Goal: Information Seeking & Learning: Find specific fact

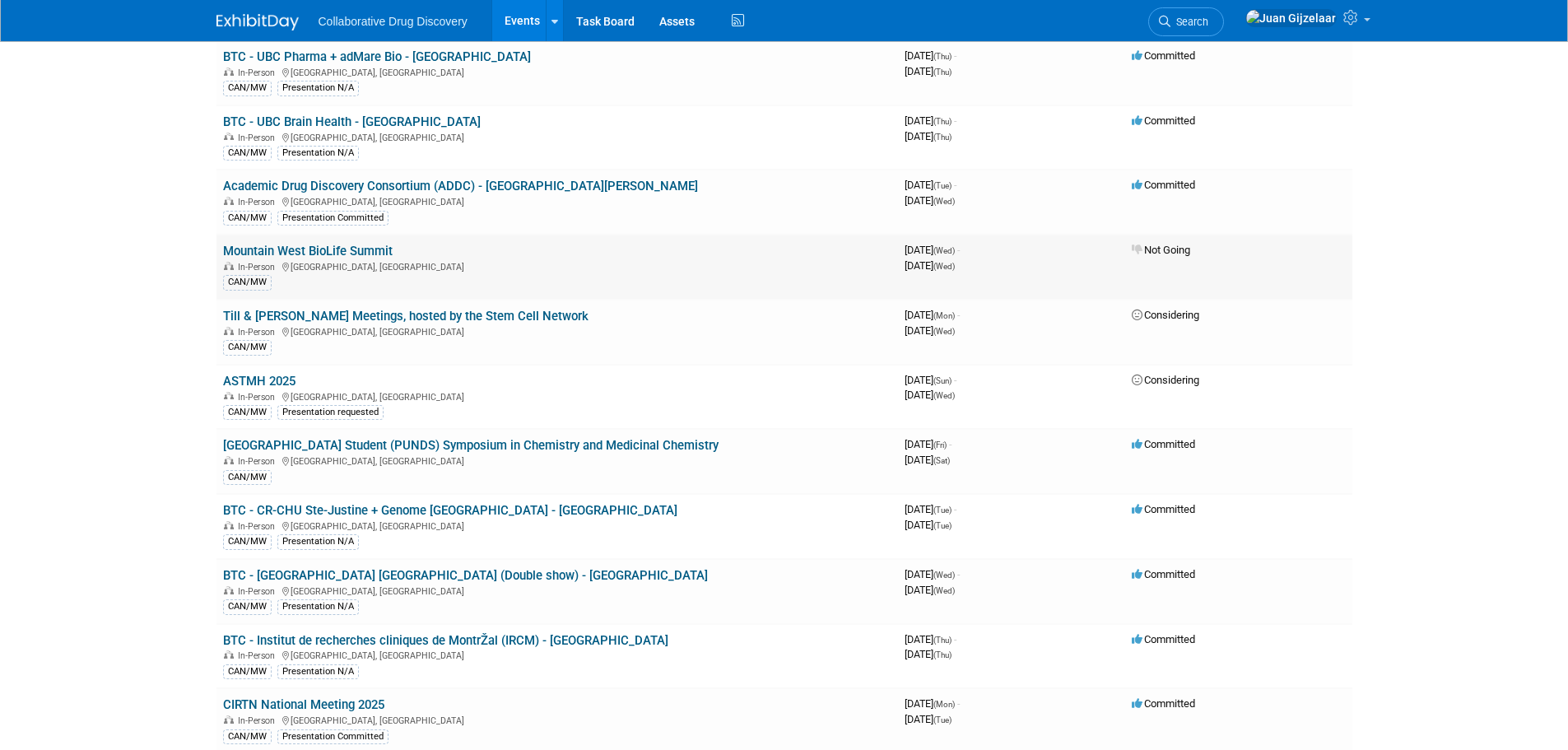
scroll to position [1151, 0]
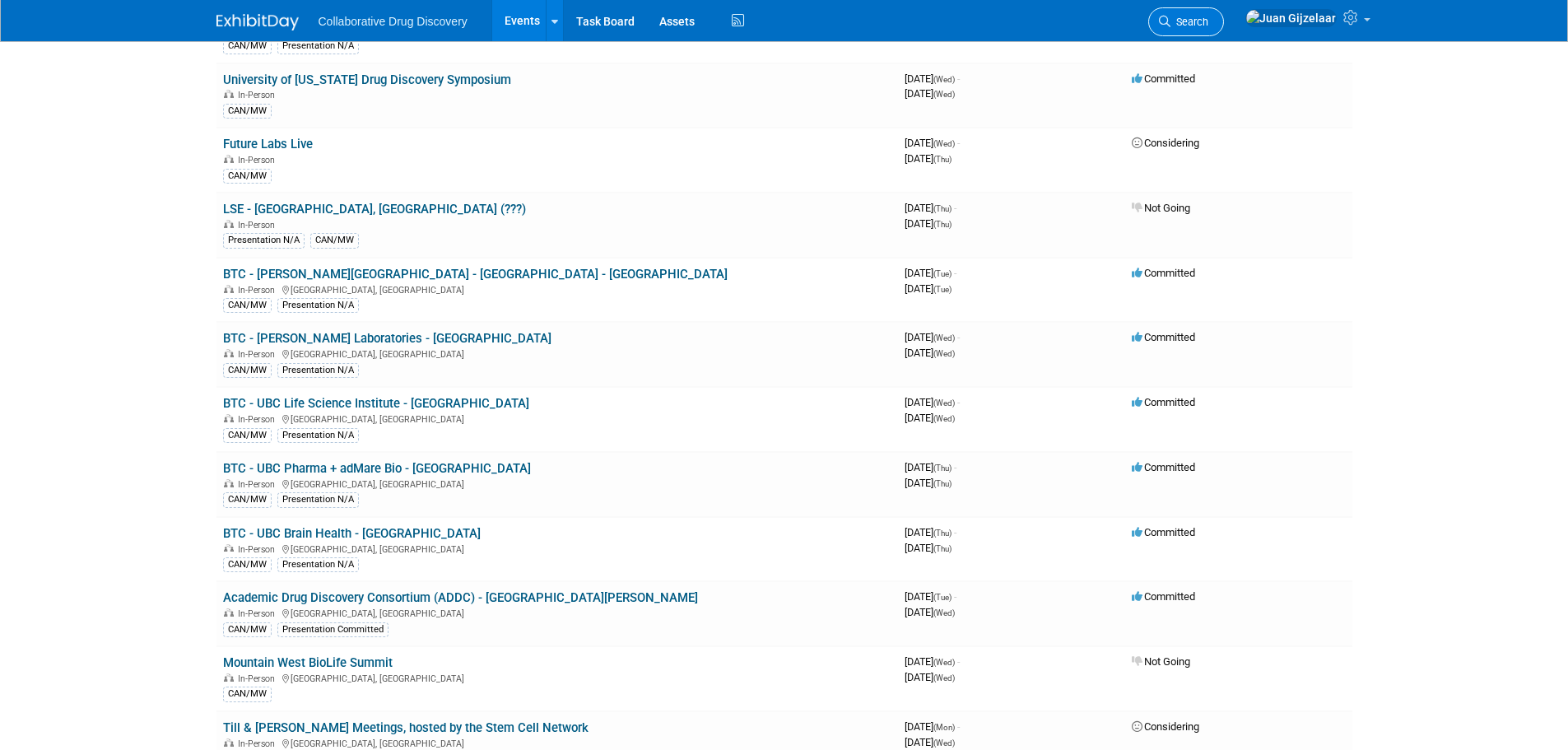
click at [1224, 30] on link "Search" at bounding box center [1186, 22] width 76 height 29
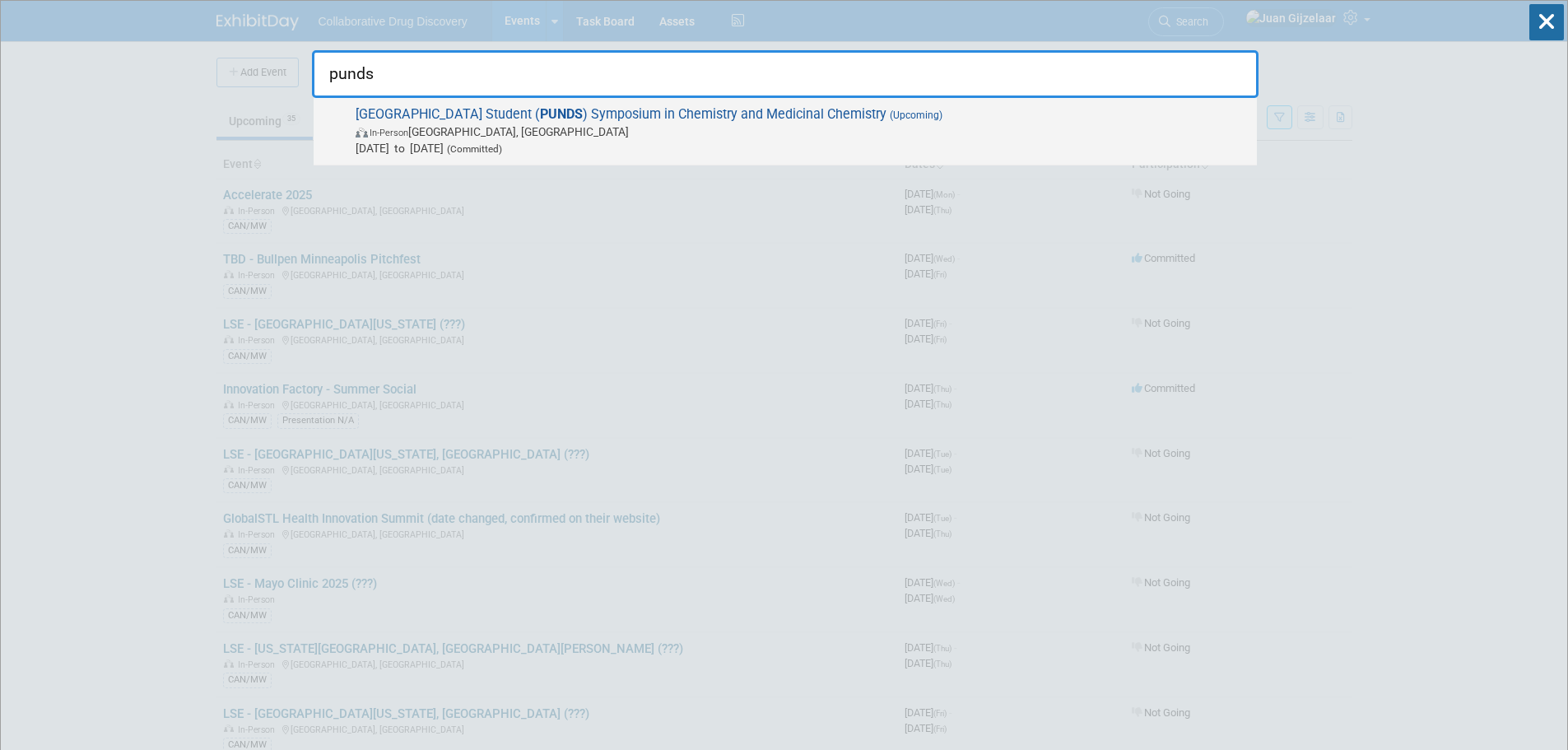
type input "punds"
click at [856, 117] on span "Purdue University Notre Dame Student ( PUNDS ) Symposium in Chemistry and Medic…" at bounding box center [799, 131] width 898 height 50
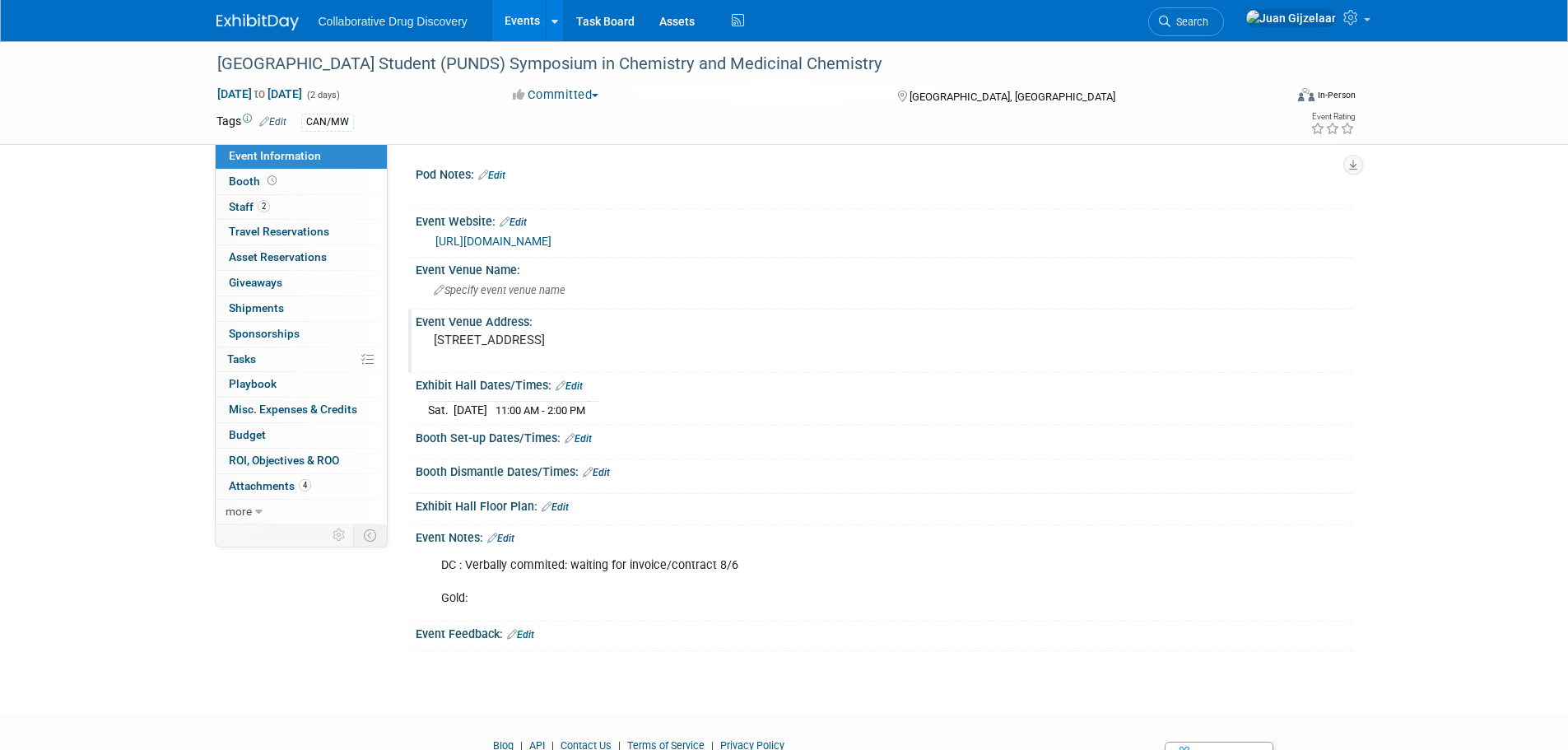
drag, startPoint x: 430, startPoint y: 343, endPoint x: 697, endPoint y: 348, distance: 267.0
click at [697, 348] on div "[STREET_ADDRESS]" at bounding box center [610, 347] width 365 height 38
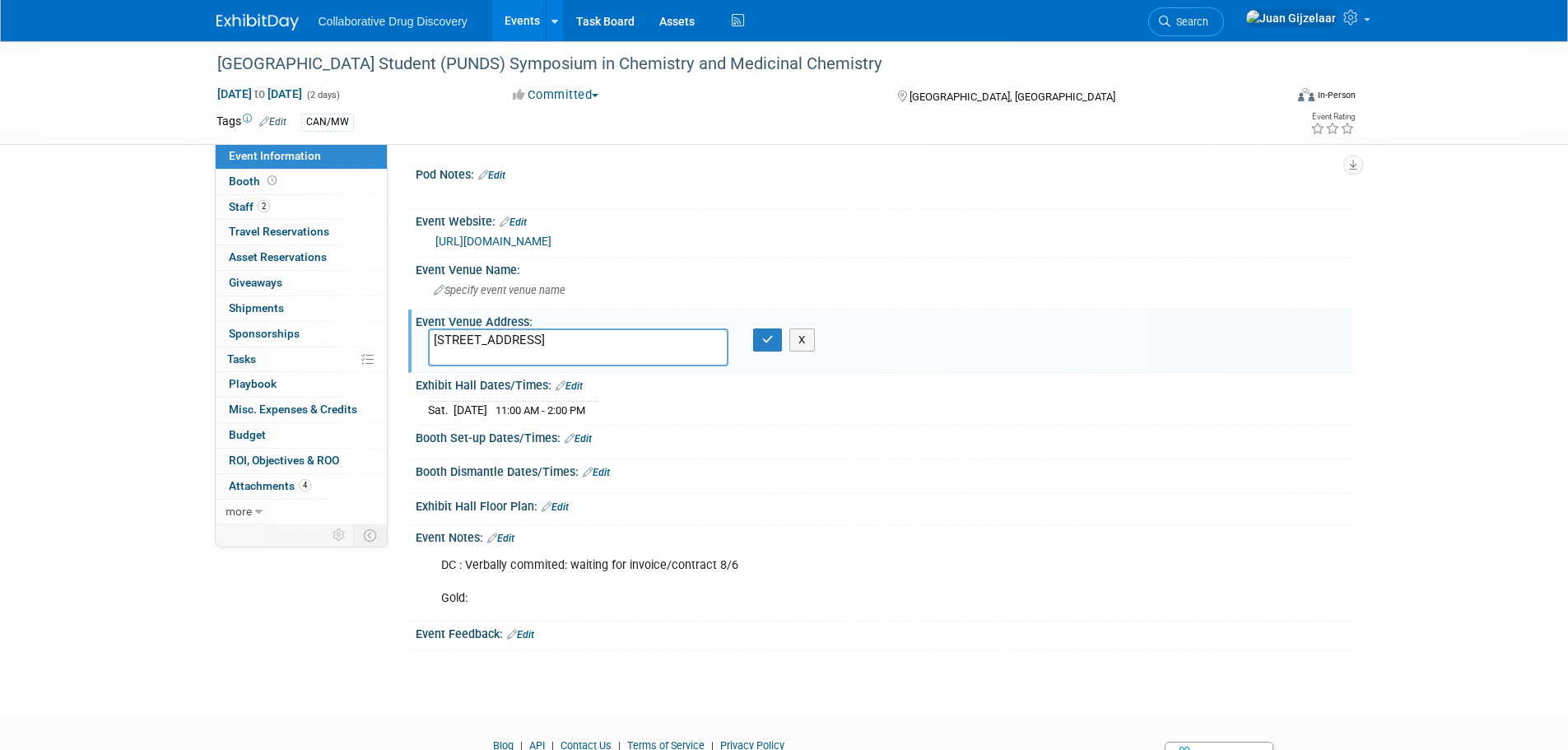
click at [694, 343] on textarea "128 Memorial Mall Dr, West Lafayette, IN, 47907" at bounding box center [578, 347] width 301 height 38
click at [252, 506] on link "more" at bounding box center [301, 512] width 171 height 25
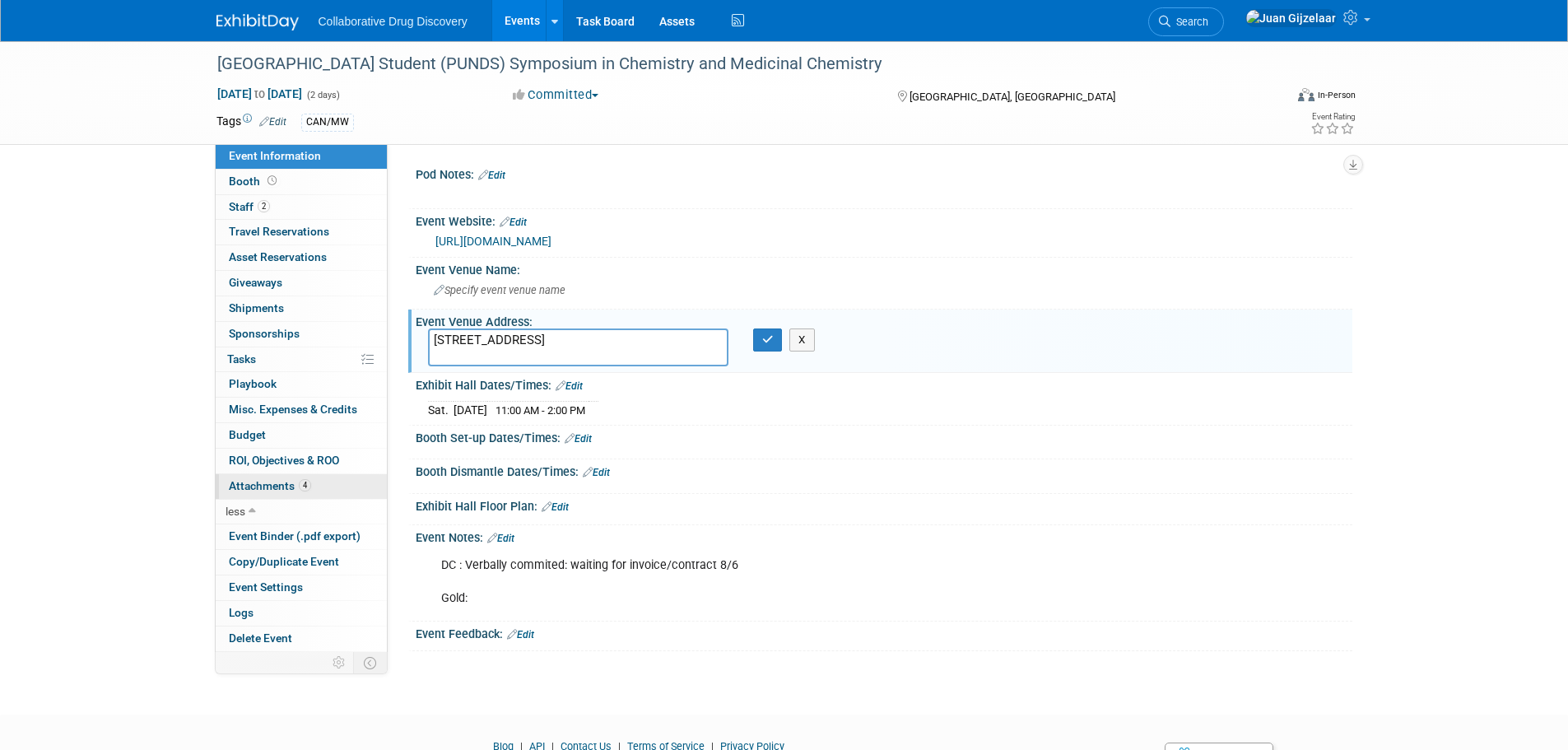
click at [269, 490] on span "Attachments 4" at bounding box center [270, 485] width 82 height 13
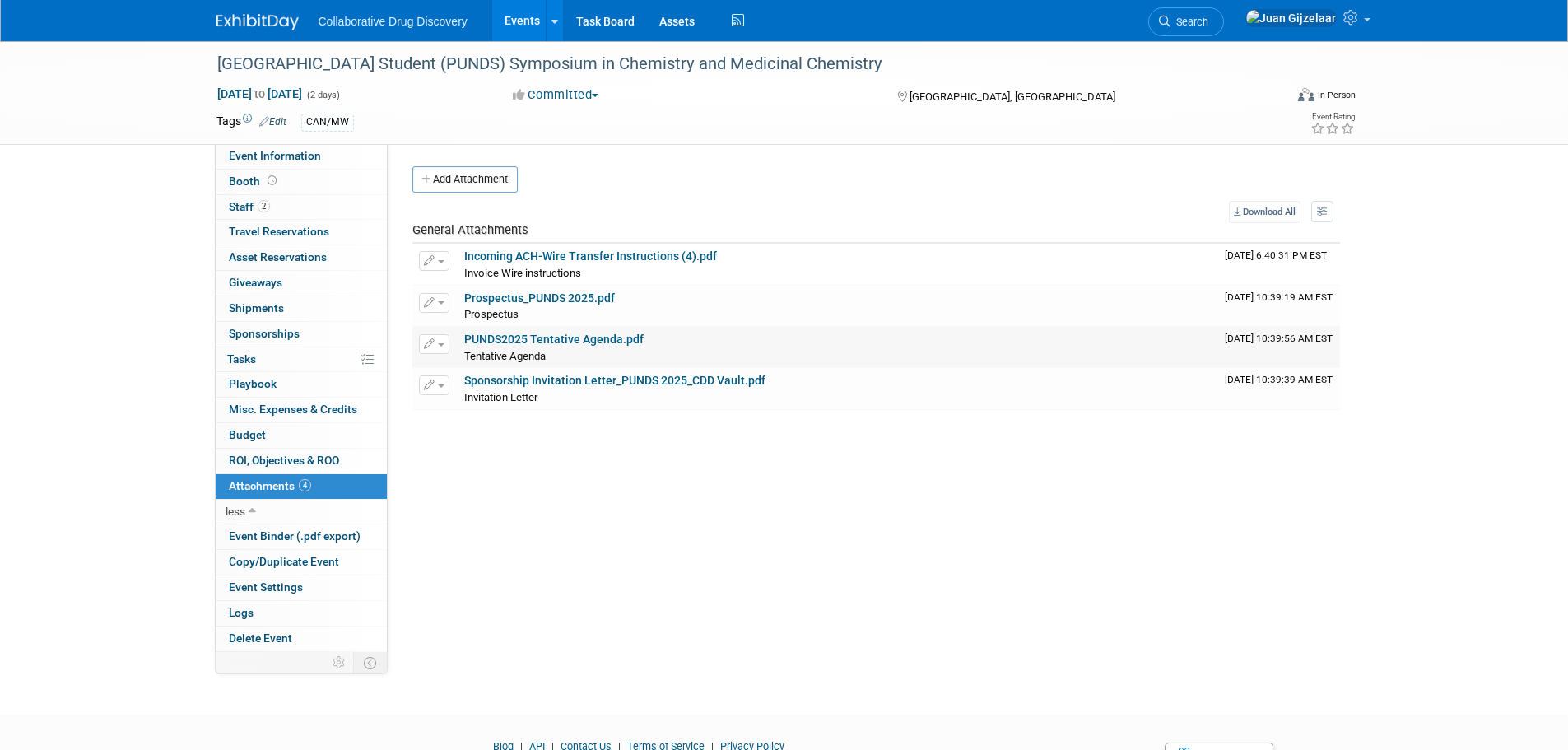
click at [610, 342] on link "PUNDS2025 Tentative Agenda.pdf" at bounding box center [554, 339] width 179 height 13
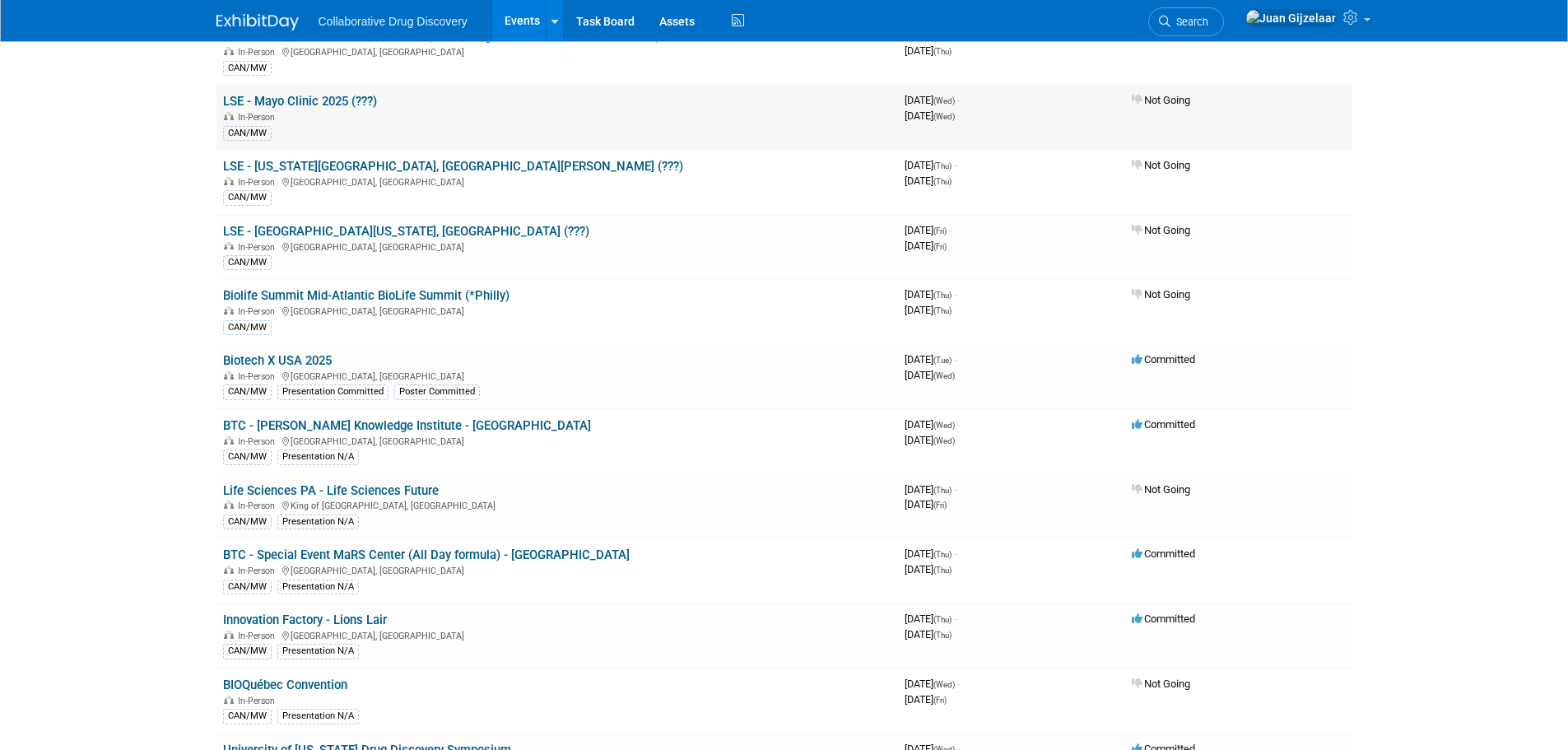
scroll to position [494, 0]
